Goal: Information Seeking & Learning: Learn about a topic

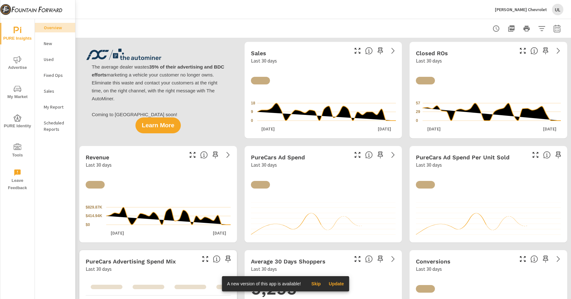
click at [21, 126] on span "PURE Identity" at bounding box center [17, 122] width 30 height 16
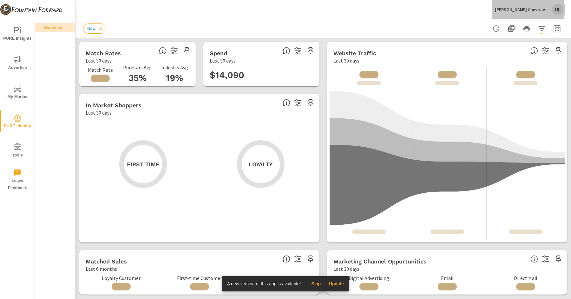
click at [539, 10] on p "[PERSON_NAME] Chevrolet" at bounding box center [521, 10] width 52 height 6
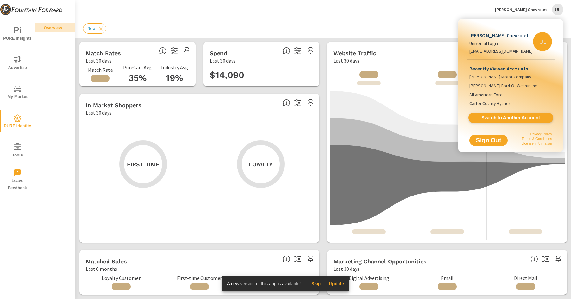
click at [502, 117] on span "Switch to Another Account" at bounding box center [511, 118] width 78 height 6
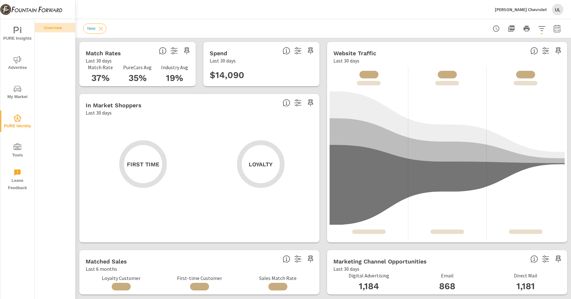
click at [12, 94] on span "My Market" at bounding box center [17, 93] width 30 height 16
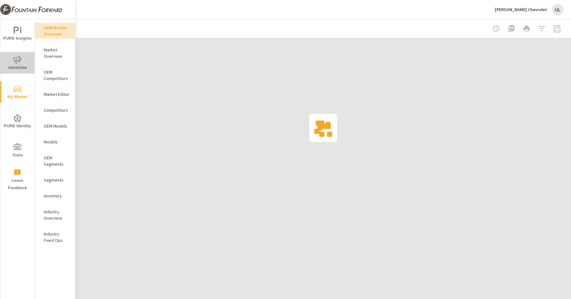
click at [17, 66] on span "Advertise" at bounding box center [17, 64] width 30 height 16
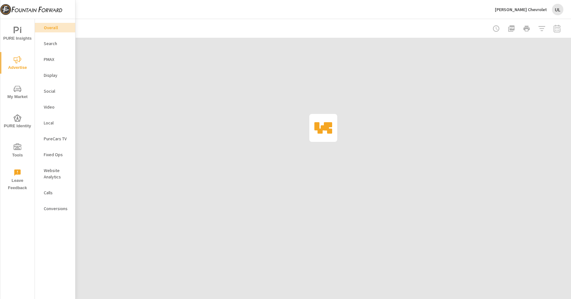
click at [22, 148] on span "Tools" at bounding box center [17, 151] width 30 height 16
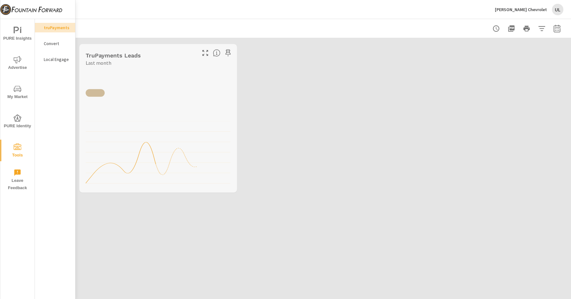
click at [17, 123] on span "PURE Identity" at bounding box center [17, 122] width 30 height 16
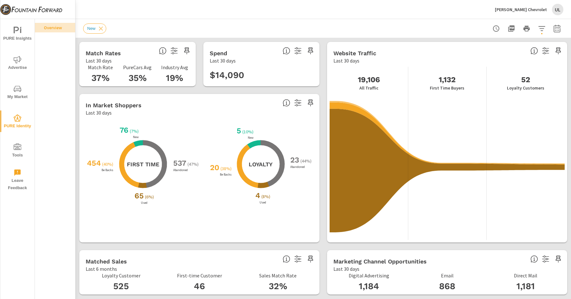
click at [17, 93] on span "My Market" at bounding box center [17, 93] width 30 height 16
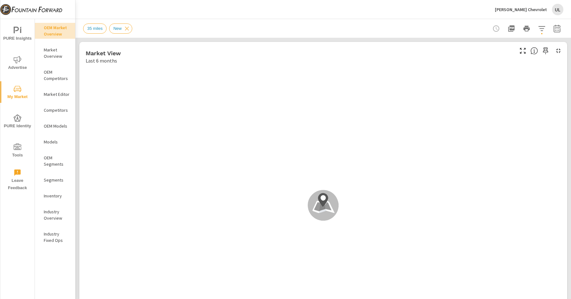
click at [16, 62] on icon "nav menu" at bounding box center [18, 60] width 8 height 8
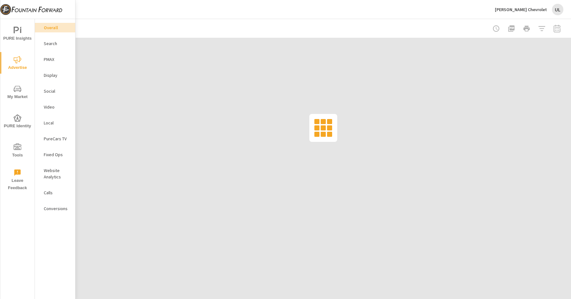
click at [19, 32] on icon "nav menu" at bounding box center [18, 31] width 8 height 8
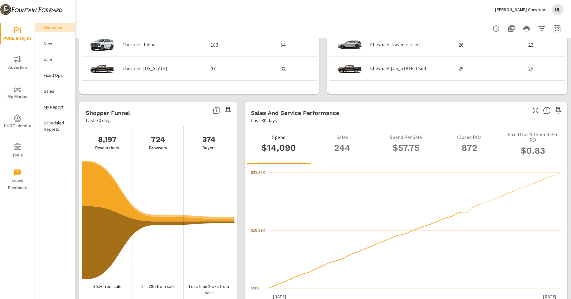
scroll to position [780, 0]
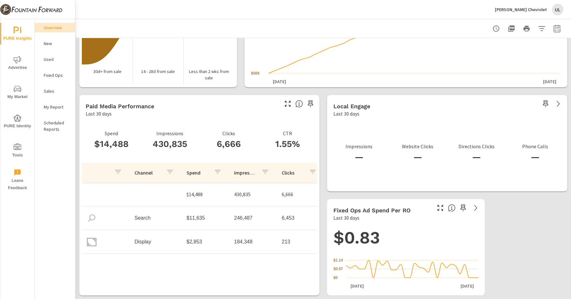
click at [55, 43] on p "New" at bounding box center [57, 43] width 26 height 6
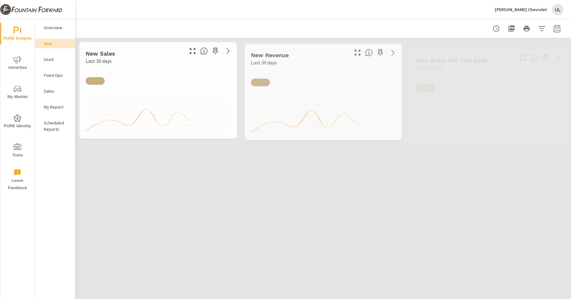
click at [25, 65] on span "Advertise" at bounding box center [17, 64] width 30 height 16
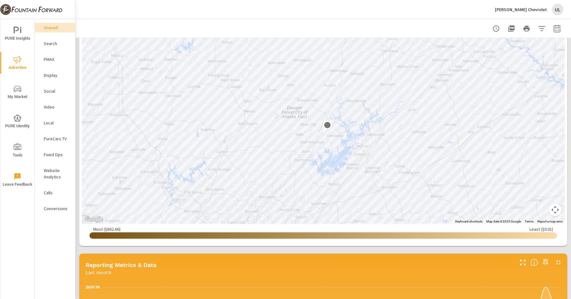
scroll to position [96, 0]
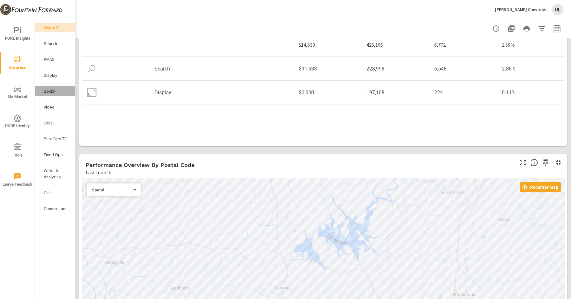
click at [53, 88] on p "Social" at bounding box center [57, 91] width 26 height 6
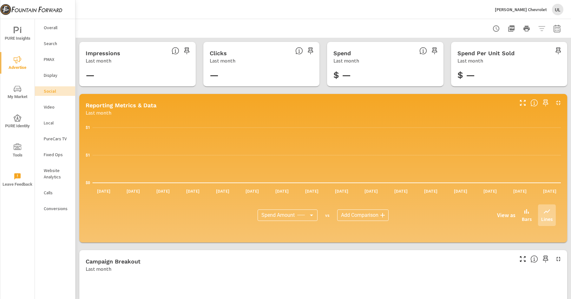
scroll to position [155, 0]
